Goal: Check status: Check status

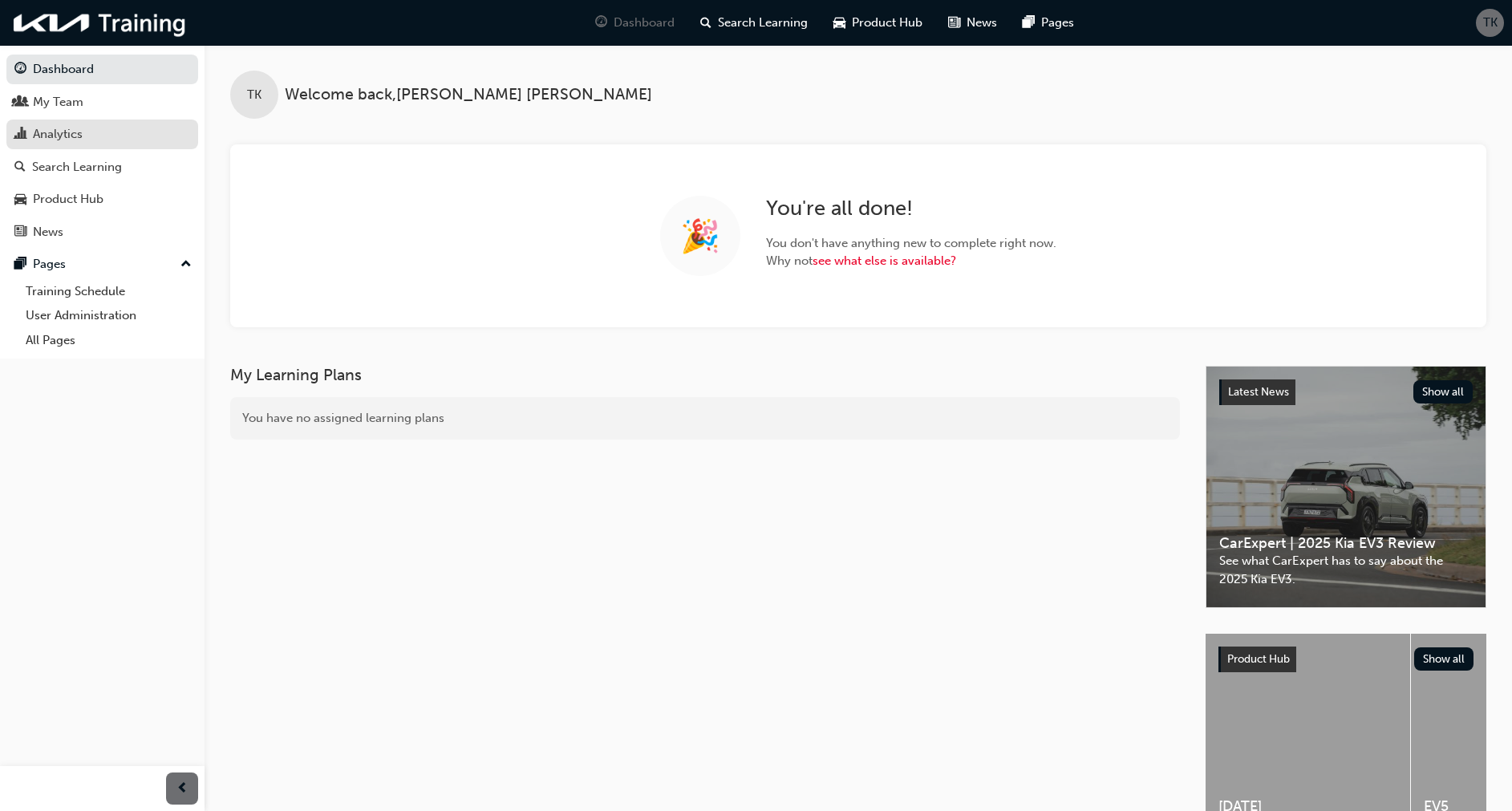
click at [61, 133] on div "Analytics" at bounding box center [58, 134] width 50 height 19
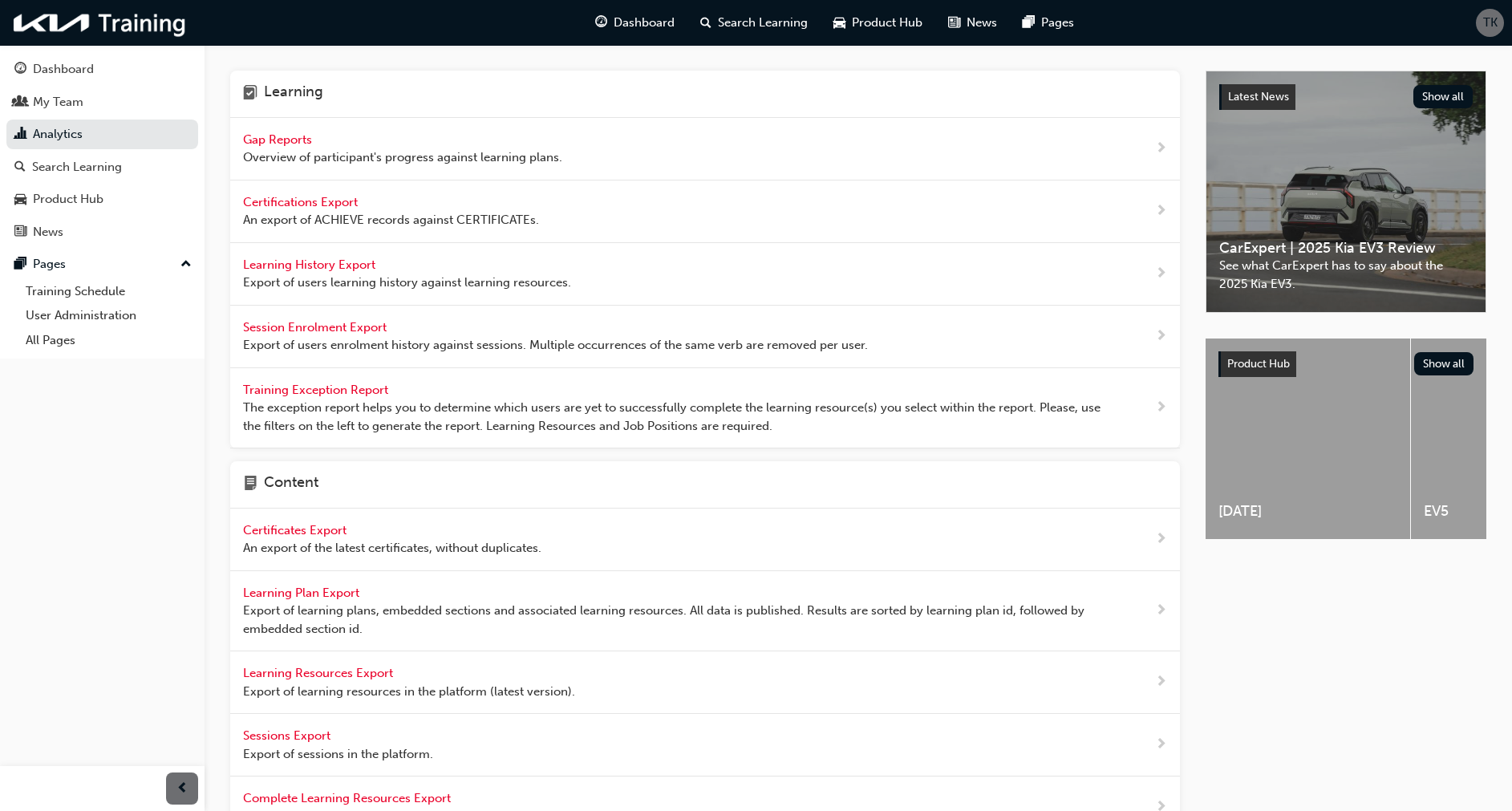
click at [281, 136] on span "Gap Reports" at bounding box center [279, 139] width 73 height 15
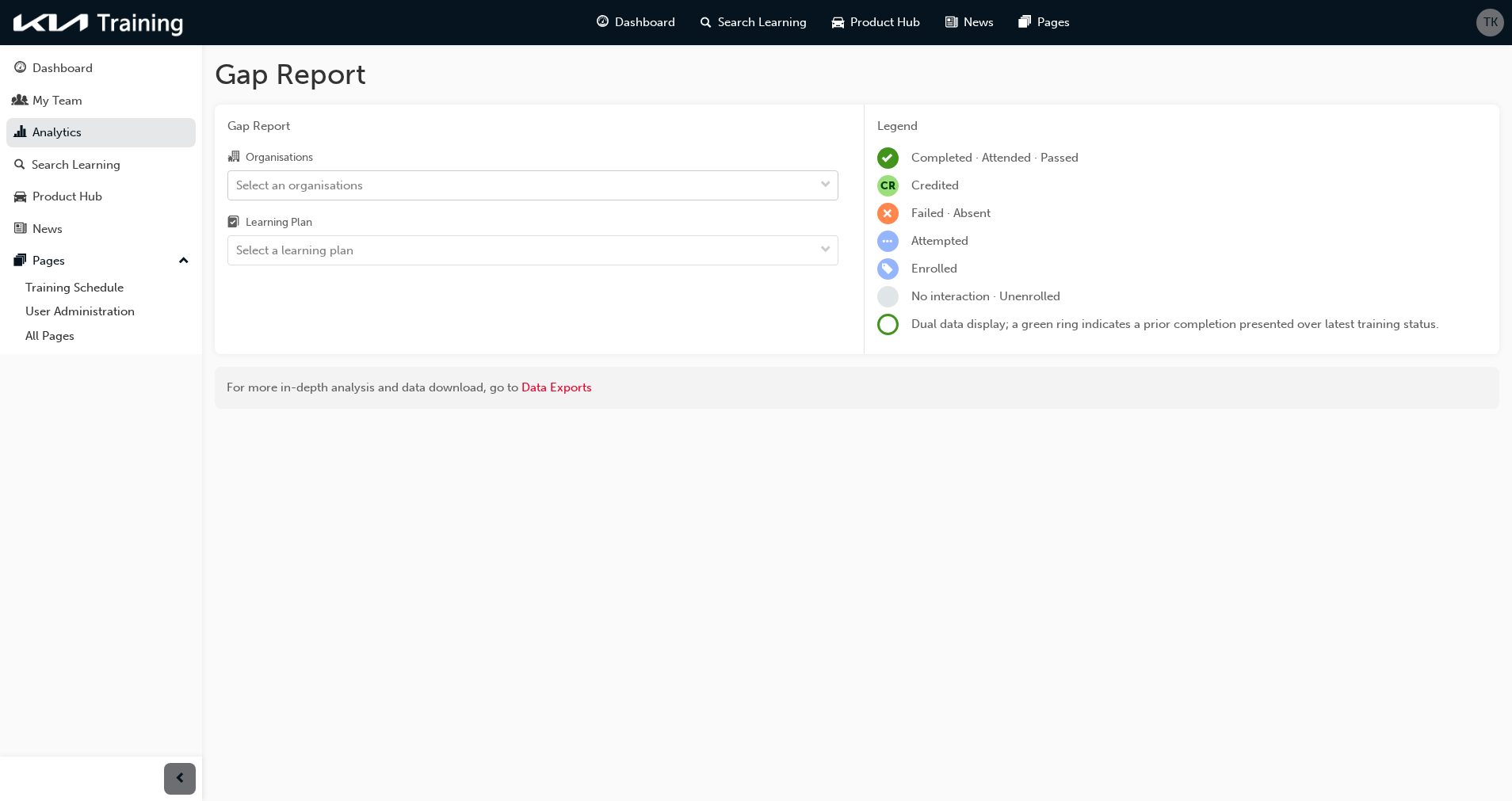
click at [412, 189] on div "Select an organisations" at bounding box center [521, 185] width 586 height 28
click at [238, 189] on input "Organisations Select an organisations" at bounding box center [237, 185] width 2 height 14
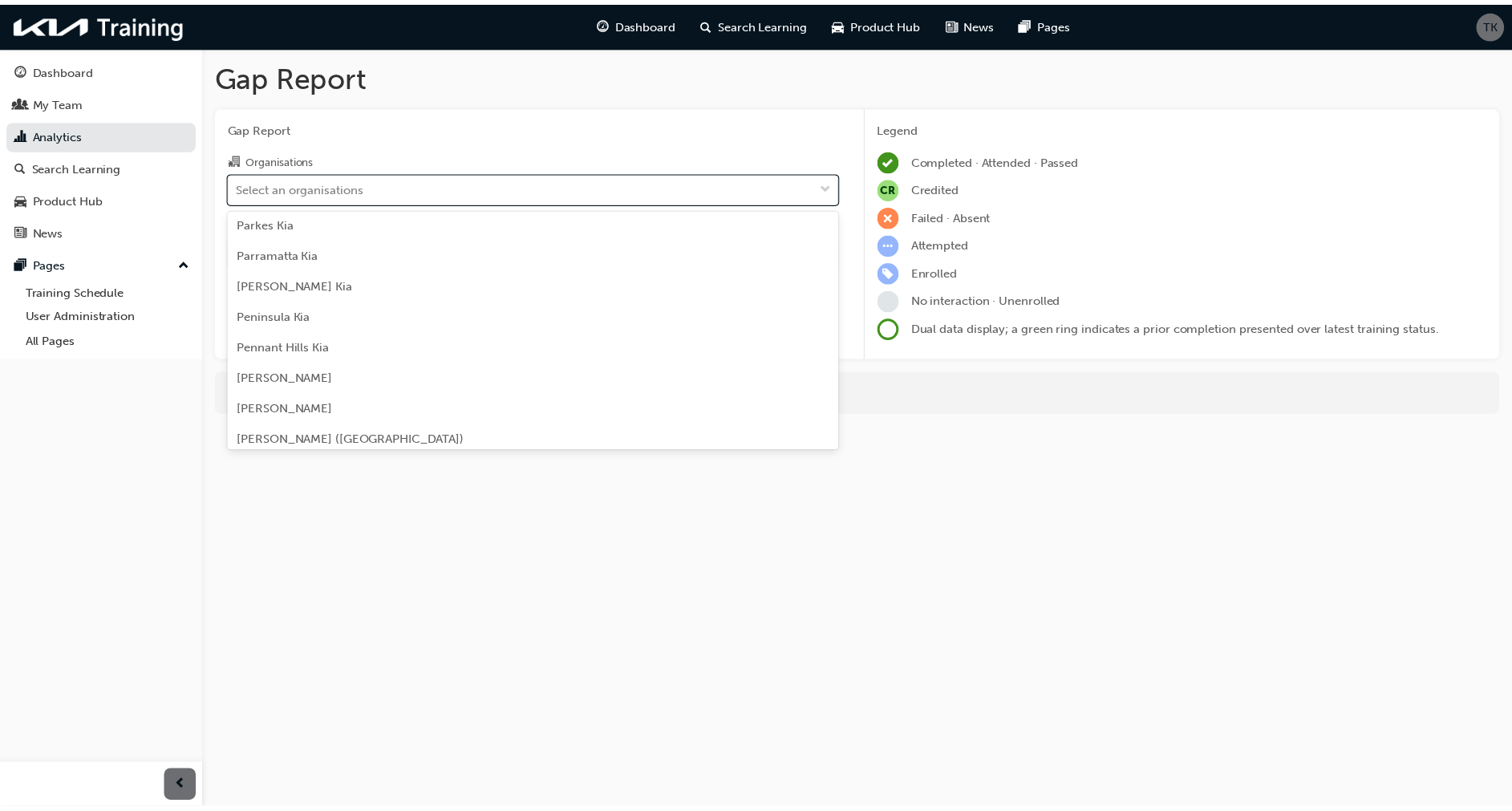
scroll to position [3151, 0]
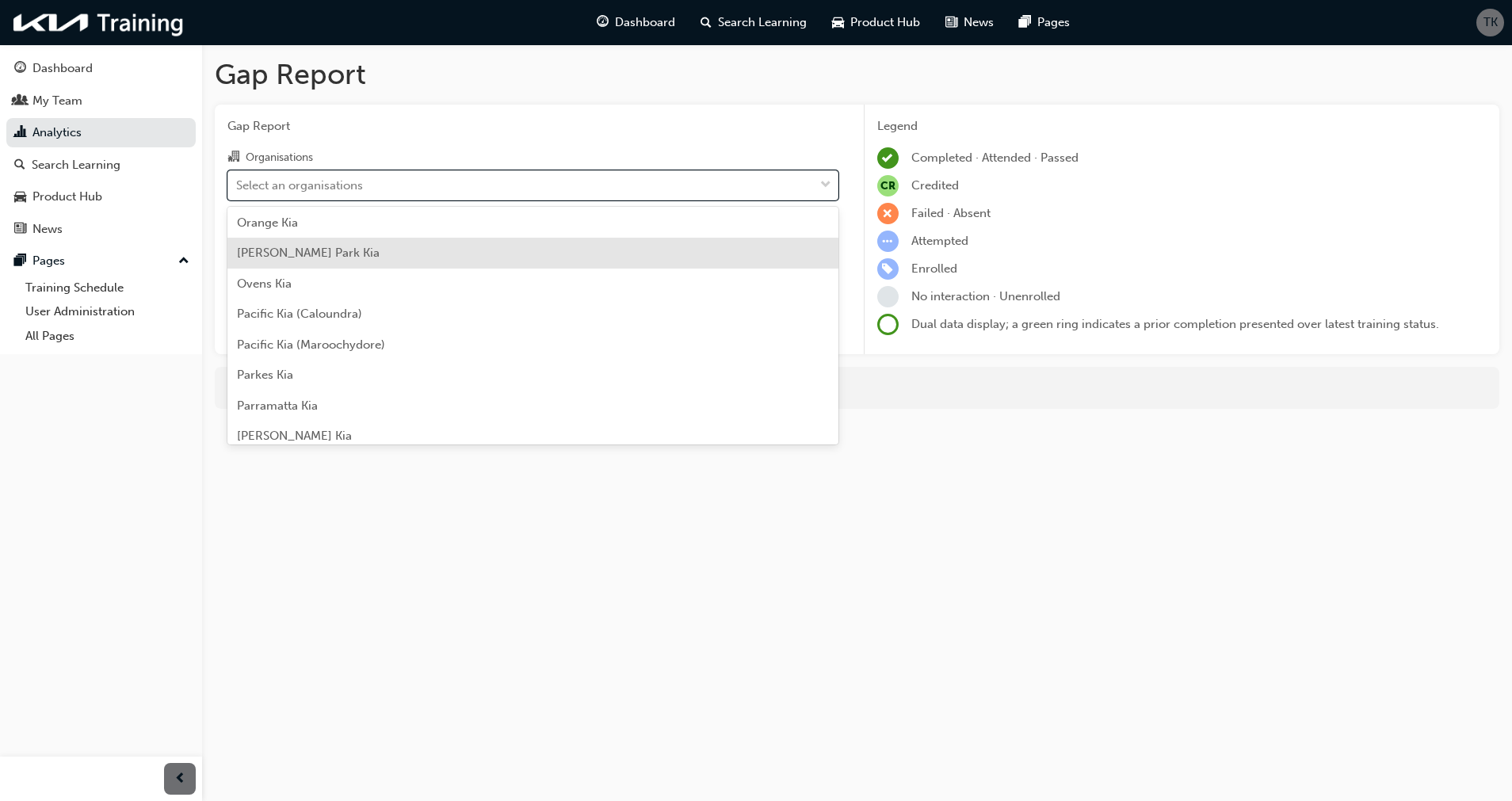
click at [362, 259] on div "[PERSON_NAME] Park Kia" at bounding box center [532, 253] width 611 height 30
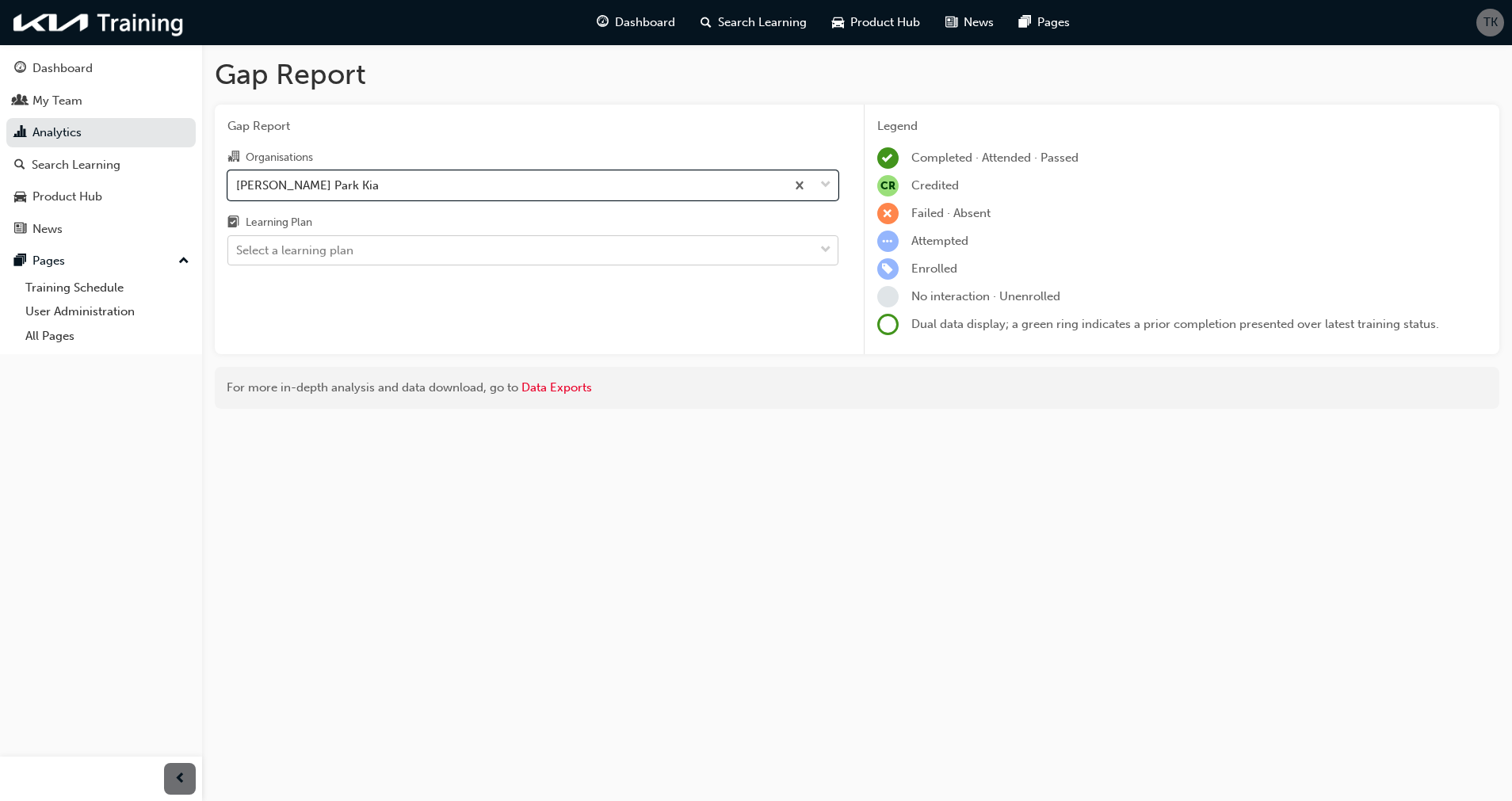
click at [338, 257] on div "Select a learning plan" at bounding box center [294, 251] width 117 height 19
click at [238, 257] on input "Learning Plan Select a learning plan" at bounding box center [237, 250] width 2 height 14
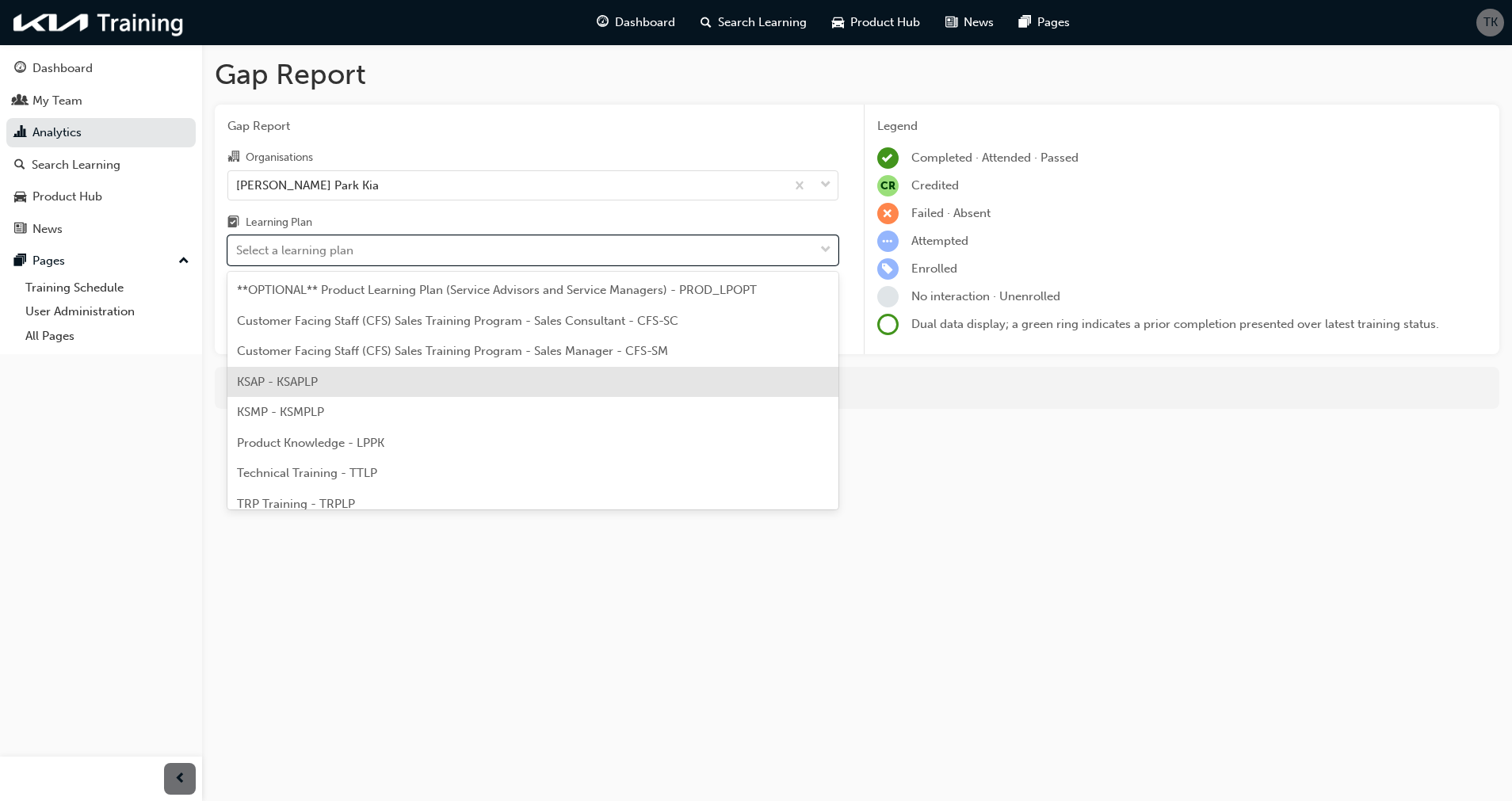
click at [288, 378] on span "KSAP - KSAPLP" at bounding box center [277, 381] width 81 height 15
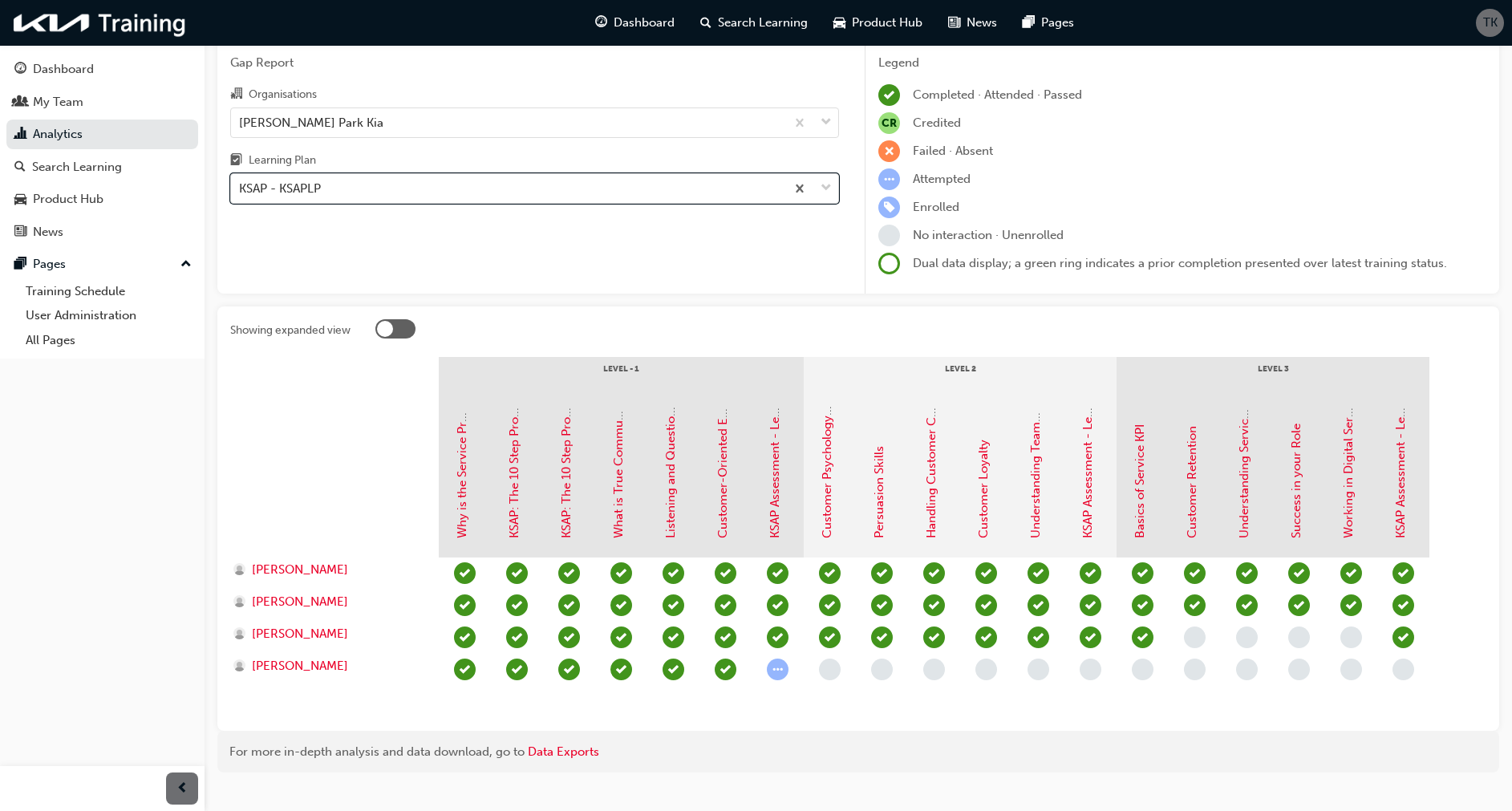
scroll to position [93, 0]
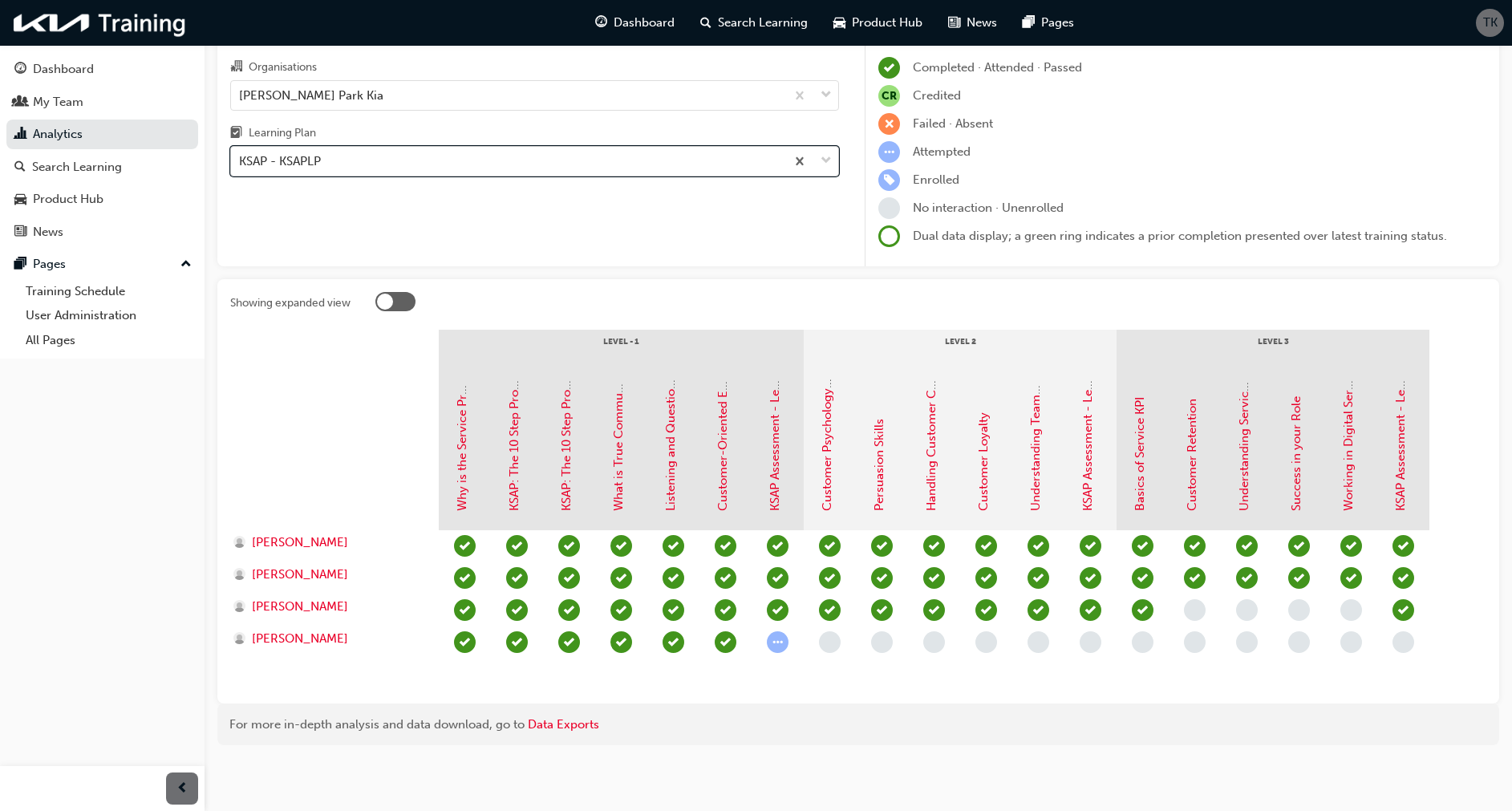
click at [359, 161] on div "KSAP - KSAPLP" at bounding box center [508, 161] width 554 height 28
click at [241, 161] on input "Learning Plan option KSAP - KSAPLP, selected. 0 results available. Select is fo…" at bounding box center [240, 161] width 2 height 14
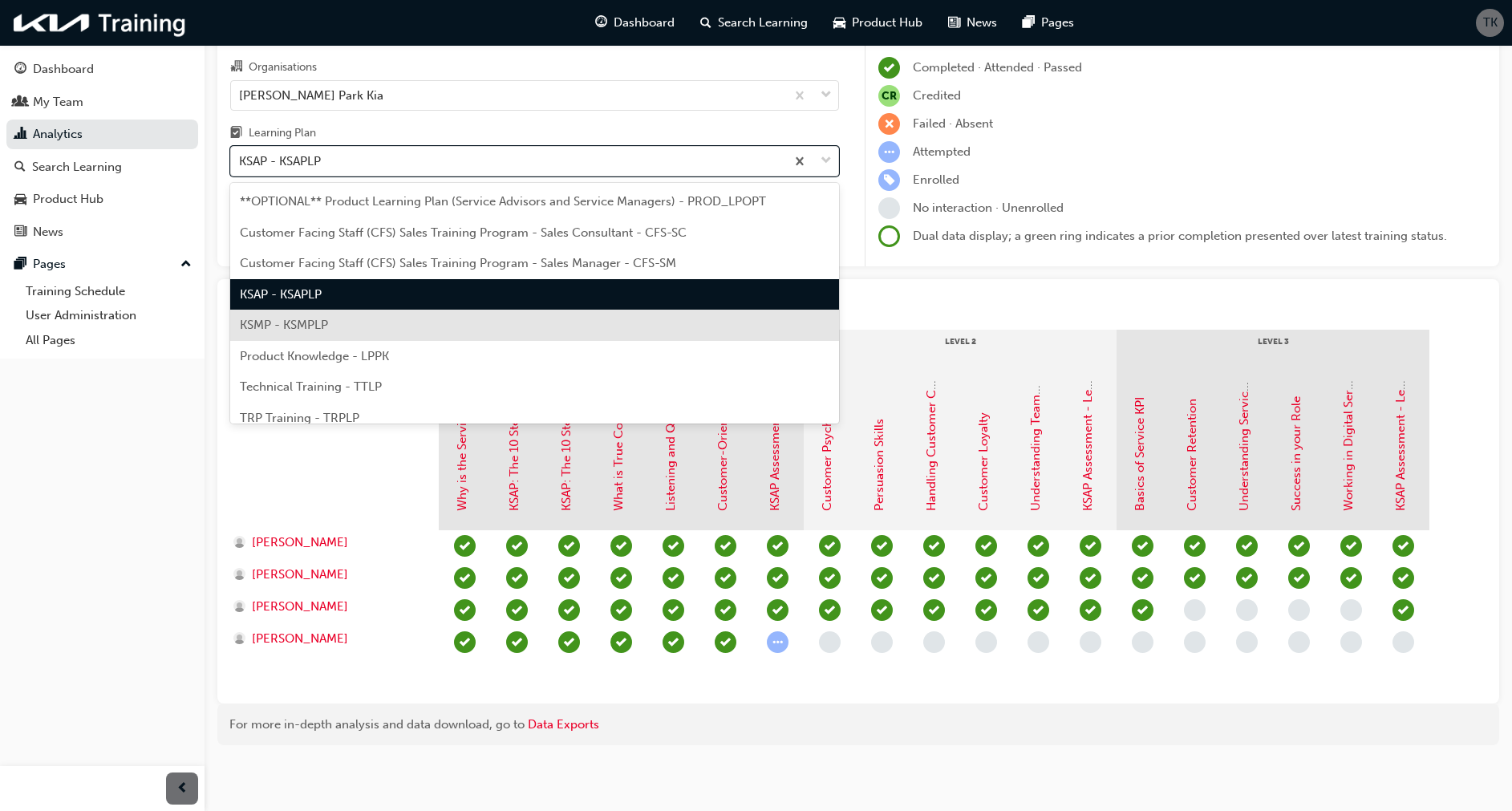
click at [323, 320] on span "KSMP - KSMPLP" at bounding box center [284, 324] width 89 height 15
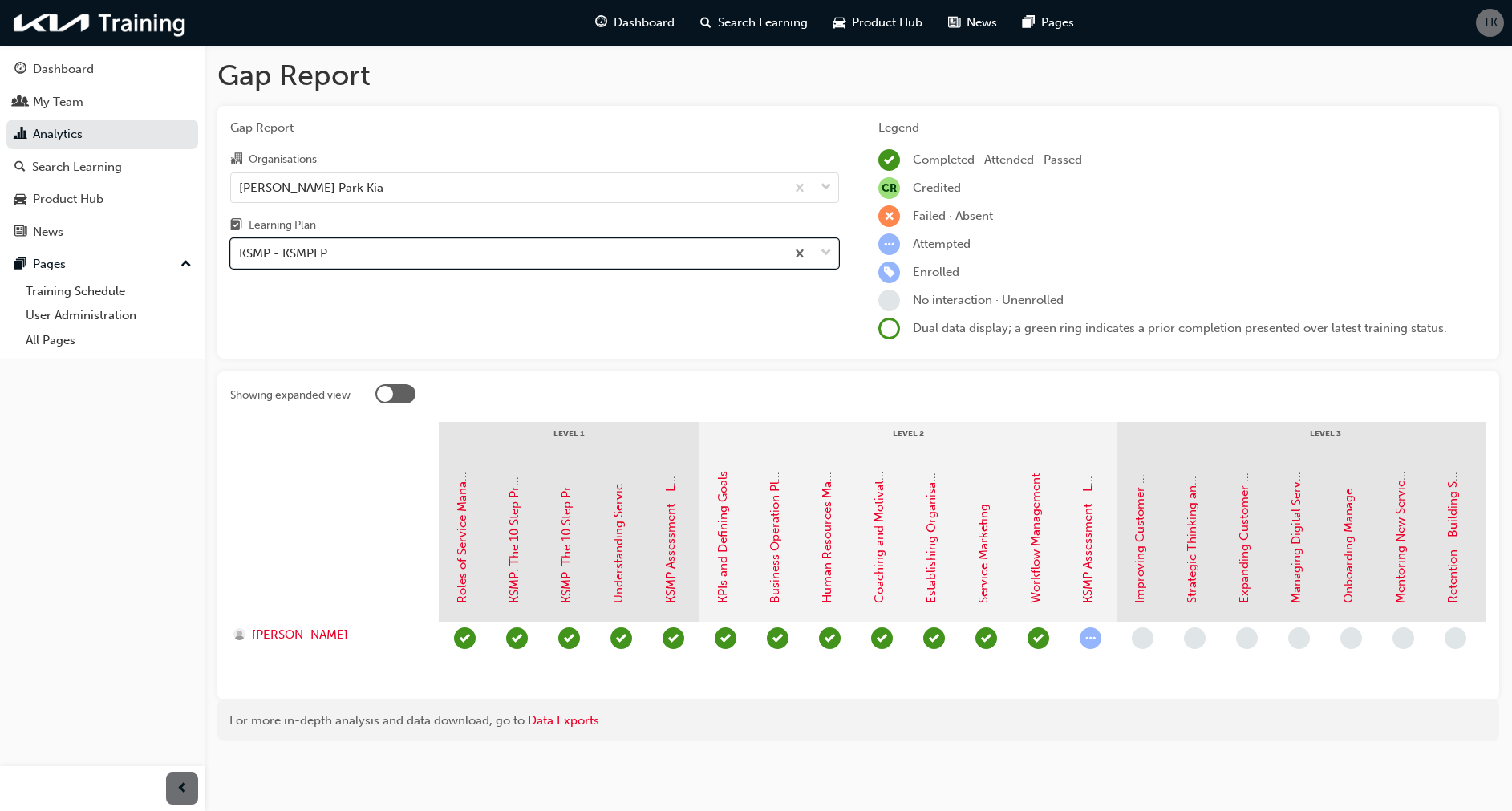
click at [434, 250] on div "KSMP - KSMPLP" at bounding box center [508, 254] width 554 height 28
click at [241, 250] on input "Learning Plan option KSMP - KSMPLP, selected. 0 results available. Select is fo…" at bounding box center [240, 253] width 2 height 14
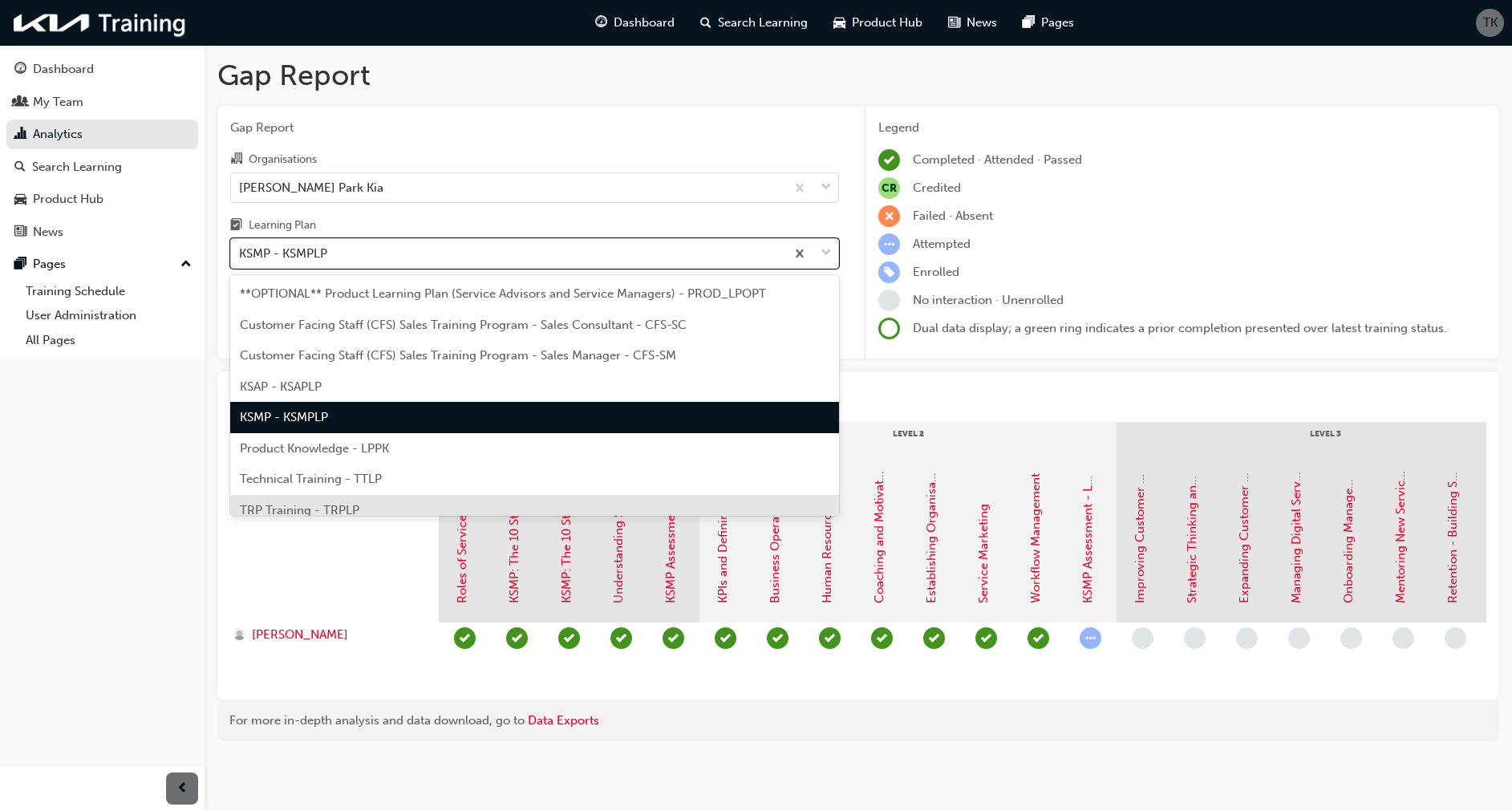
click at [321, 507] on span "TRP Training - TRPLP" at bounding box center [300, 509] width 119 height 15
